Goal: Navigation & Orientation: Find specific page/section

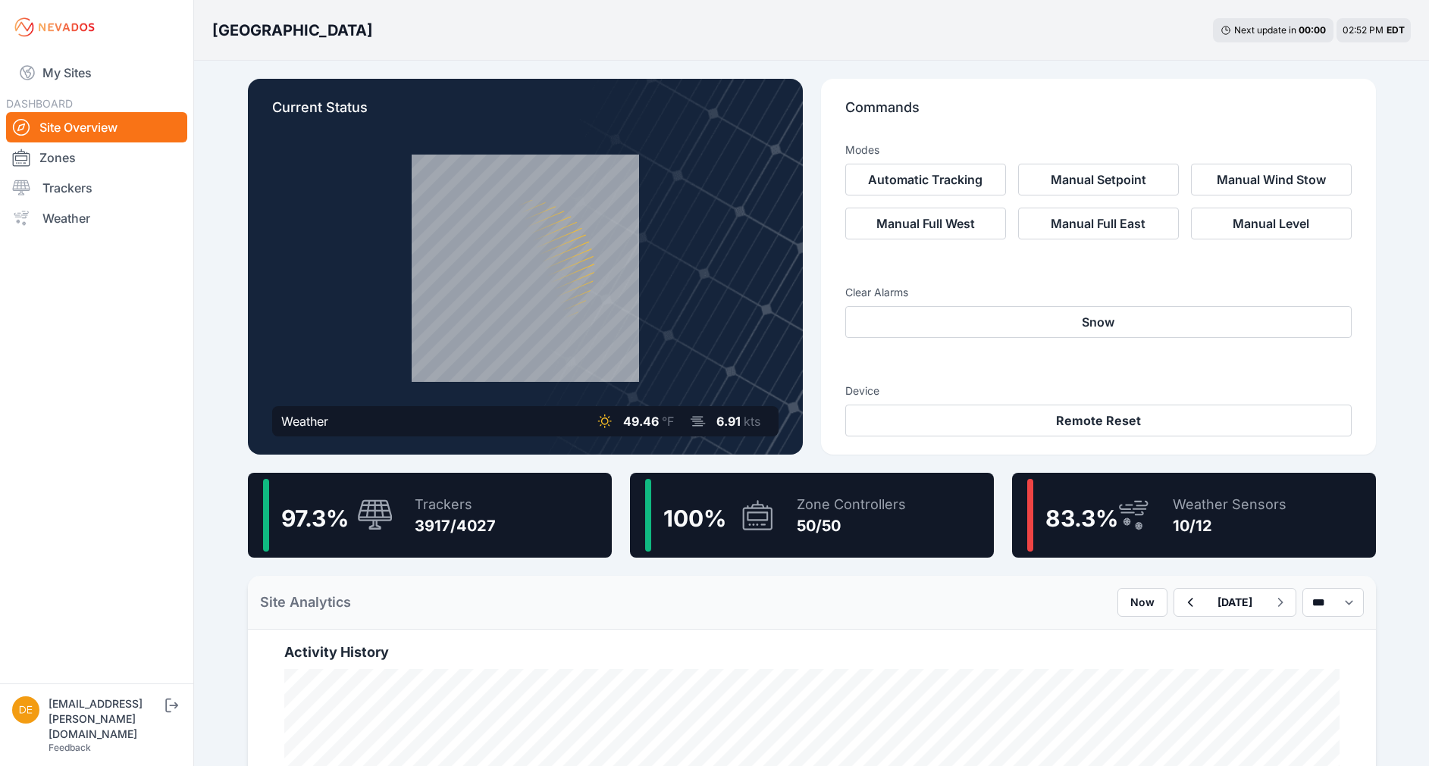
scroll to position [670, 0]
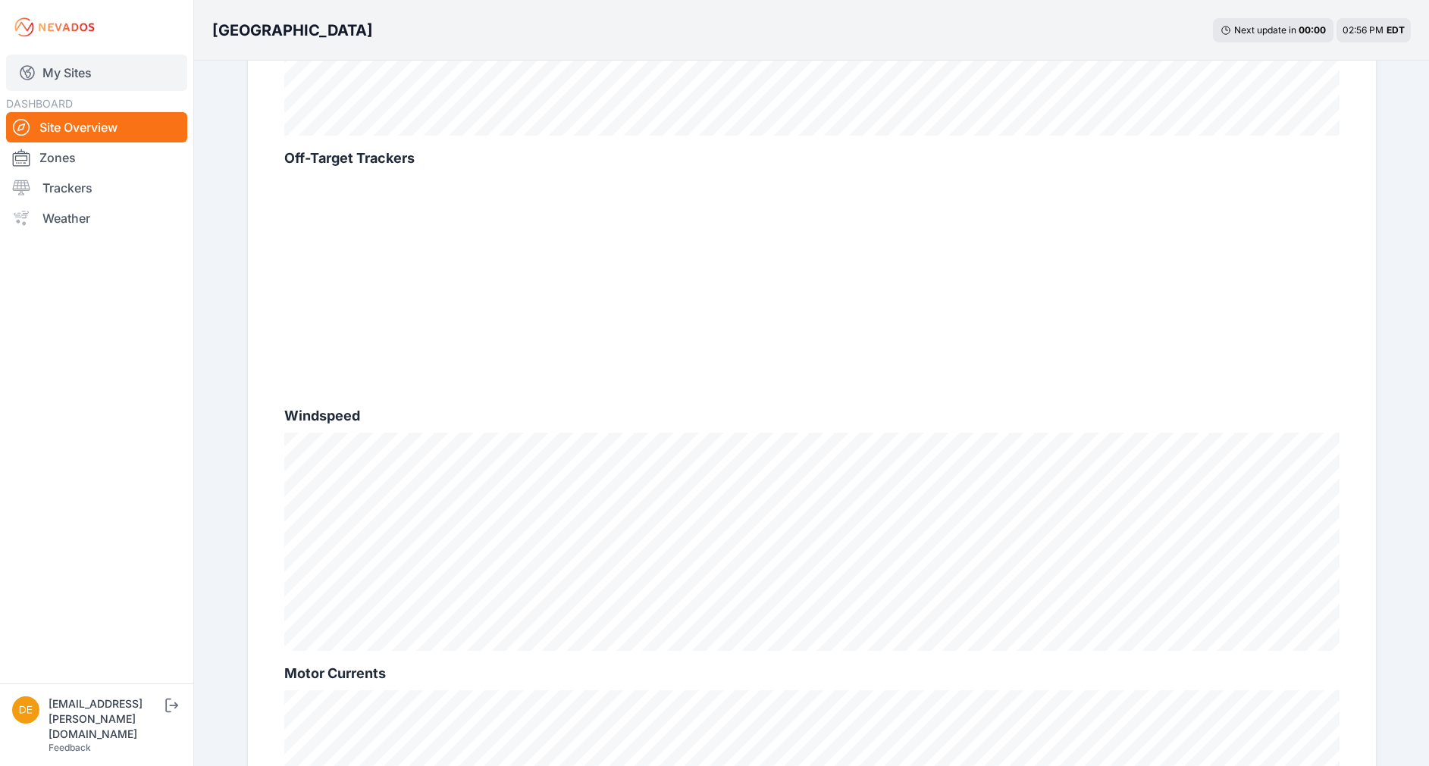
click at [65, 61] on link "My Sites" at bounding box center [96, 73] width 181 height 36
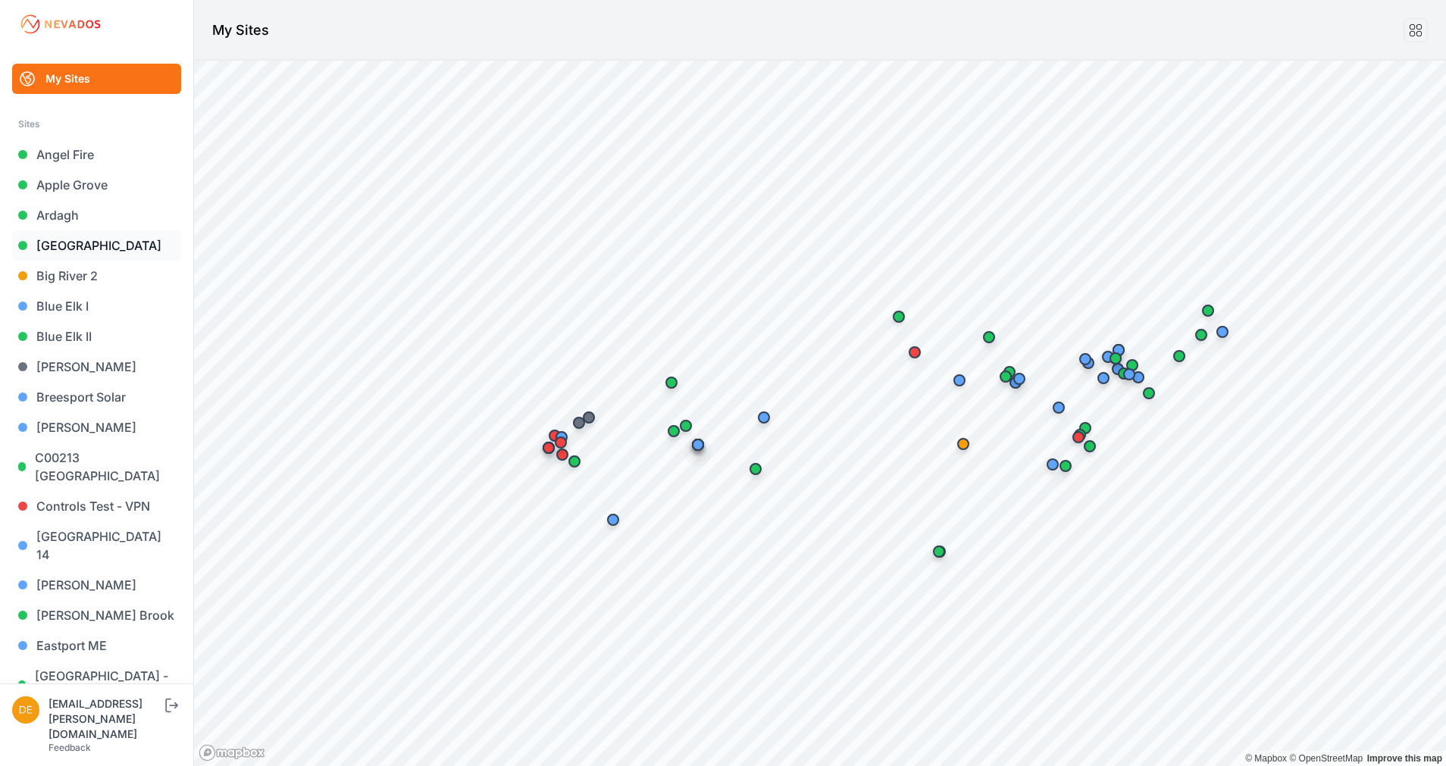
click at [58, 236] on link "[GEOGRAPHIC_DATA]" at bounding box center [96, 245] width 169 height 30
